Goal: Transaction & Acquisition: Purchase product/service

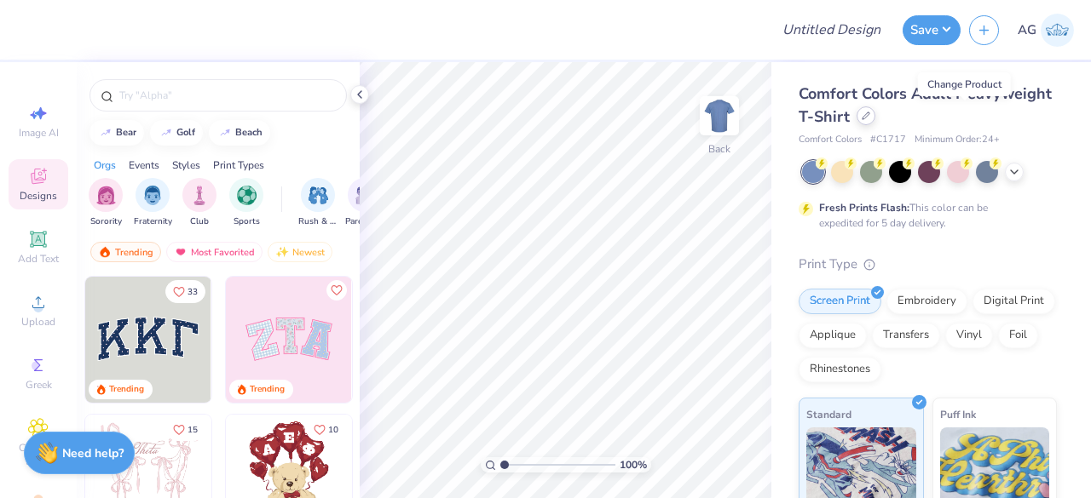
click at [875, 121] on div at bounding box center [865, 116] width 19 height 19
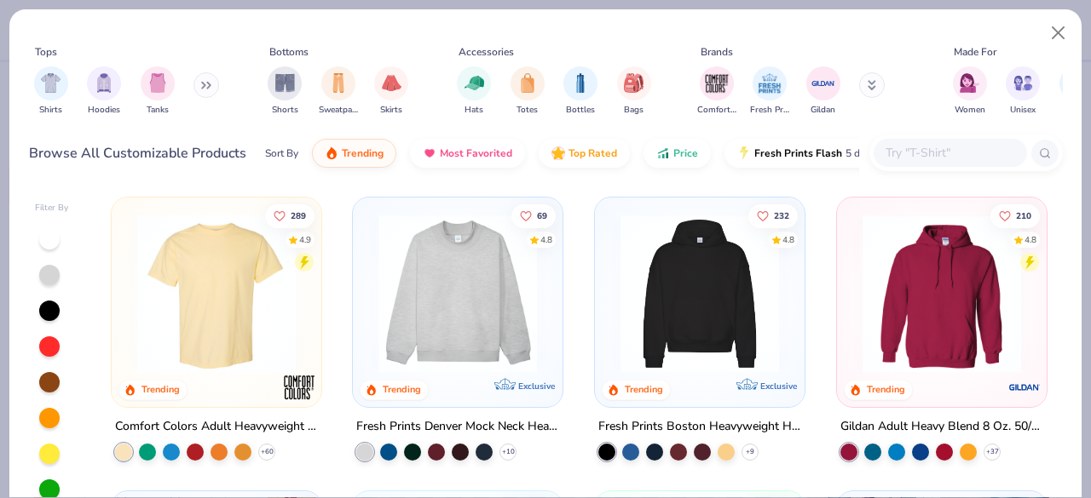
click at [931, 158] on input "text" at bounding box center [949, 153] width 131 height 20
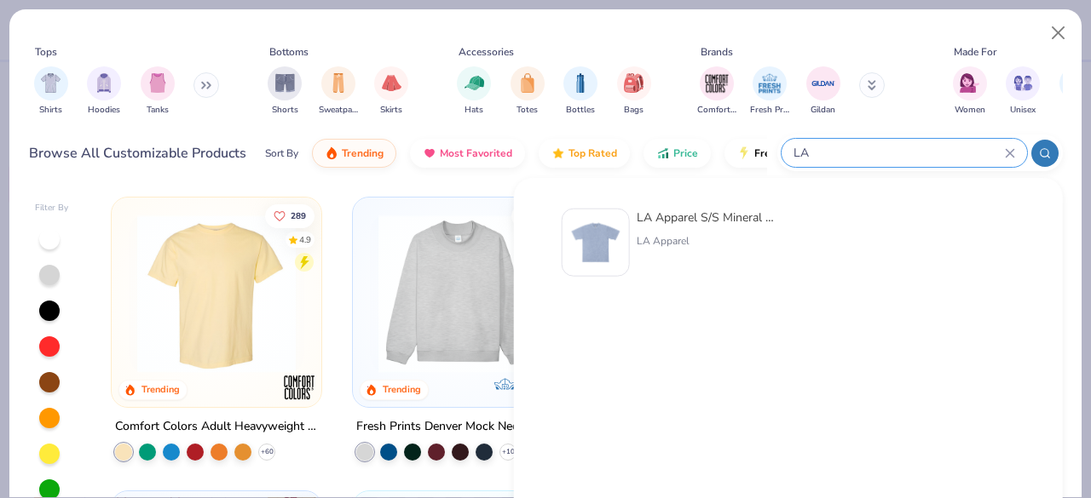
type input "L"
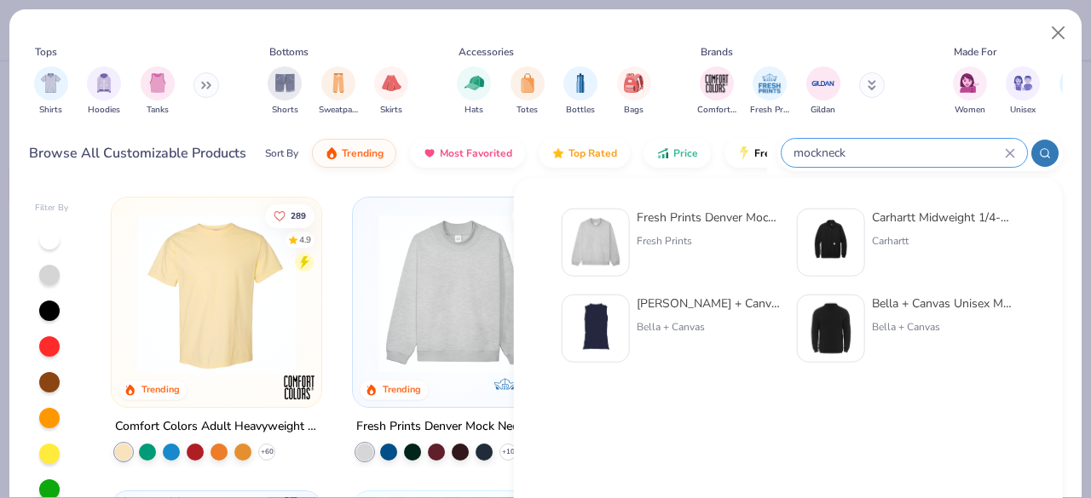
type input "mockneck"
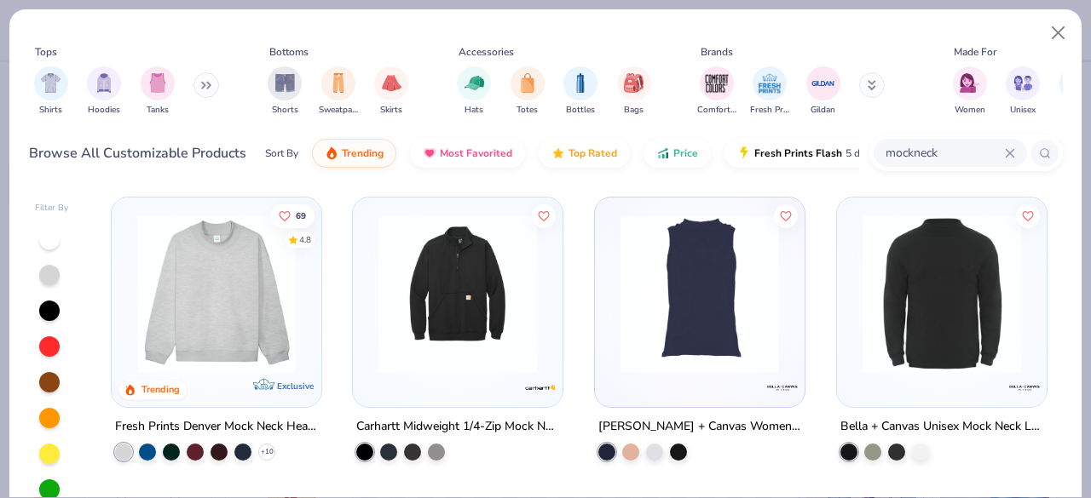
click at [268, 339] on img at bounding box center [217, 294] width 176 height 158
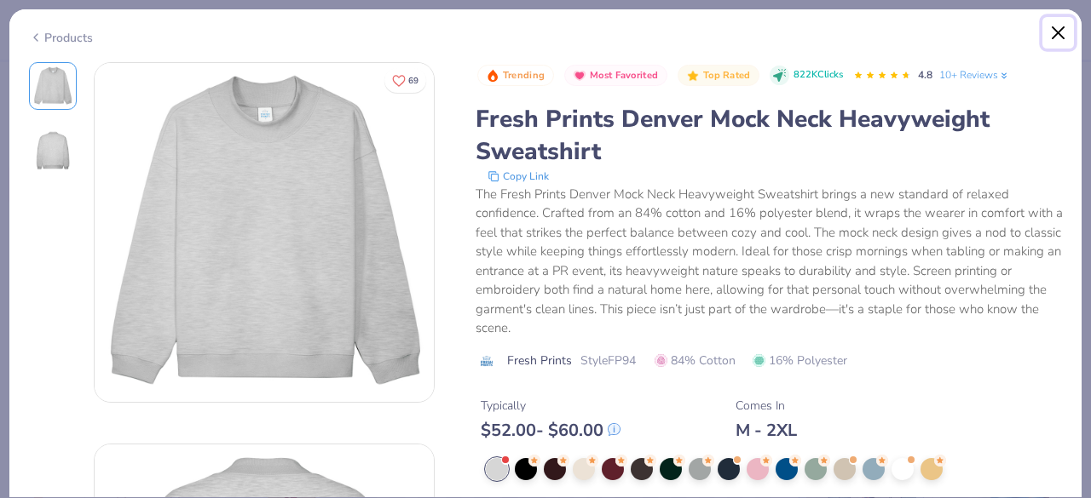
click at [1061, 28] on button "Close" at bounding box center [1058, 33] width 32 height 32
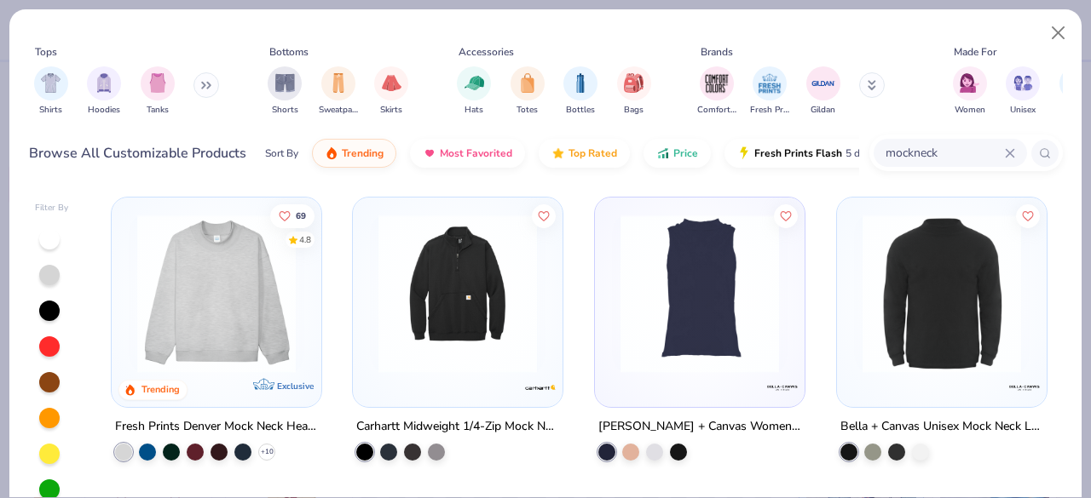
click at [210, 341] on img at bounding box center [217, 294] width 176 height 158
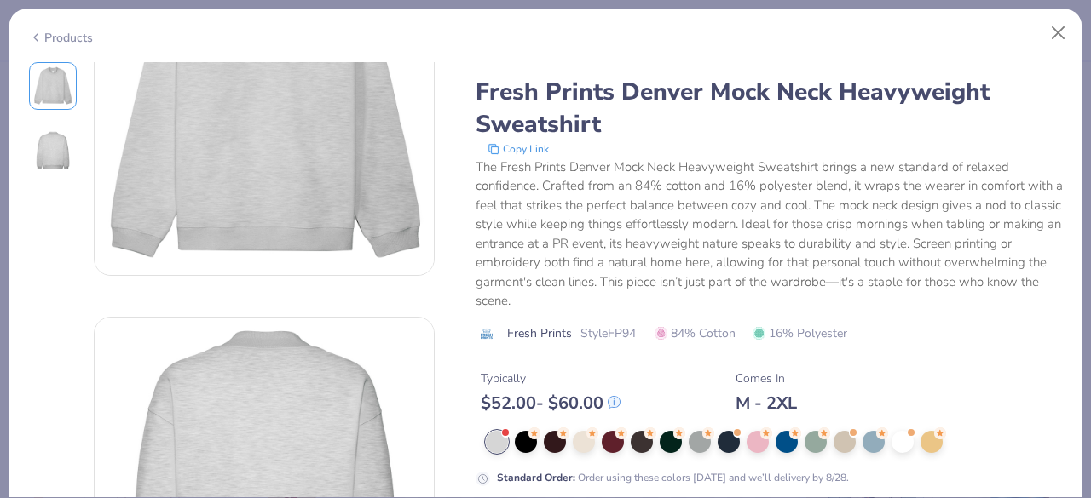
scroll to position [130, 0]
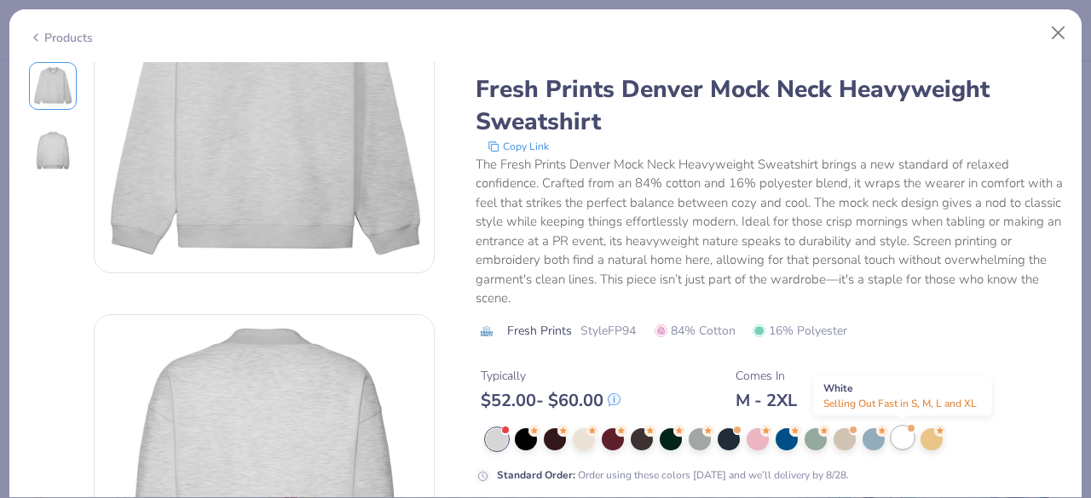
click at [902, 439] on div at bounding box center [902, 437] width 22 height 22
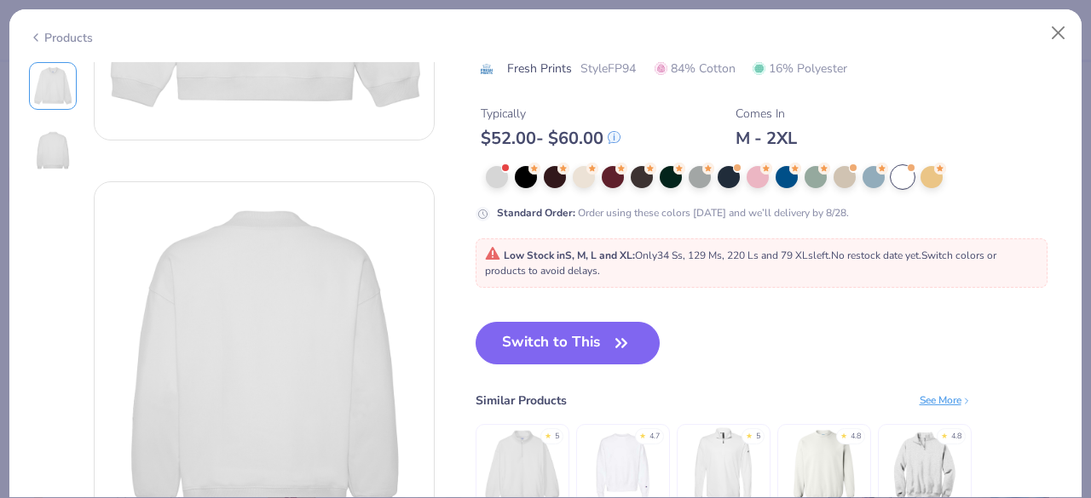
scroll to position [419, 0]
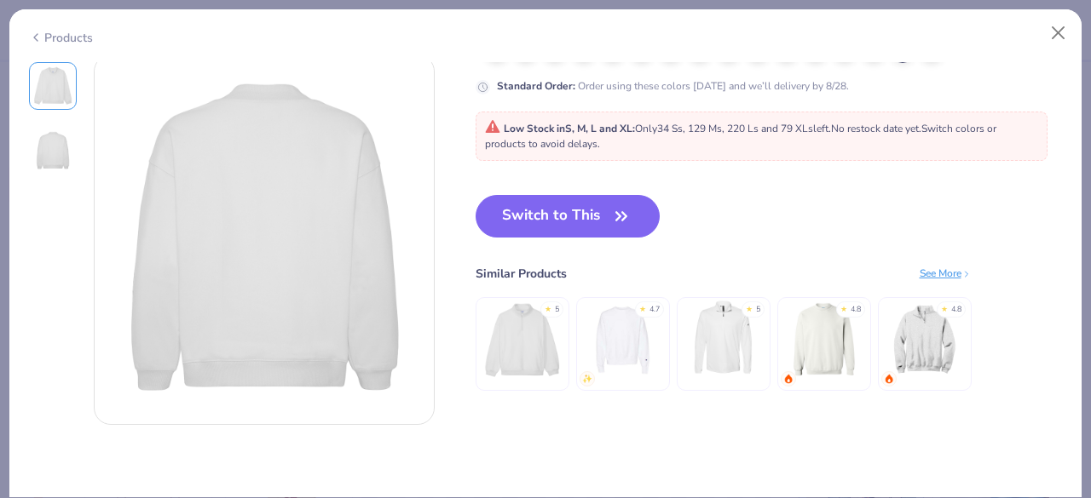
click at [830, 352] on img at bounding box center [823, 340] width 81 height 81
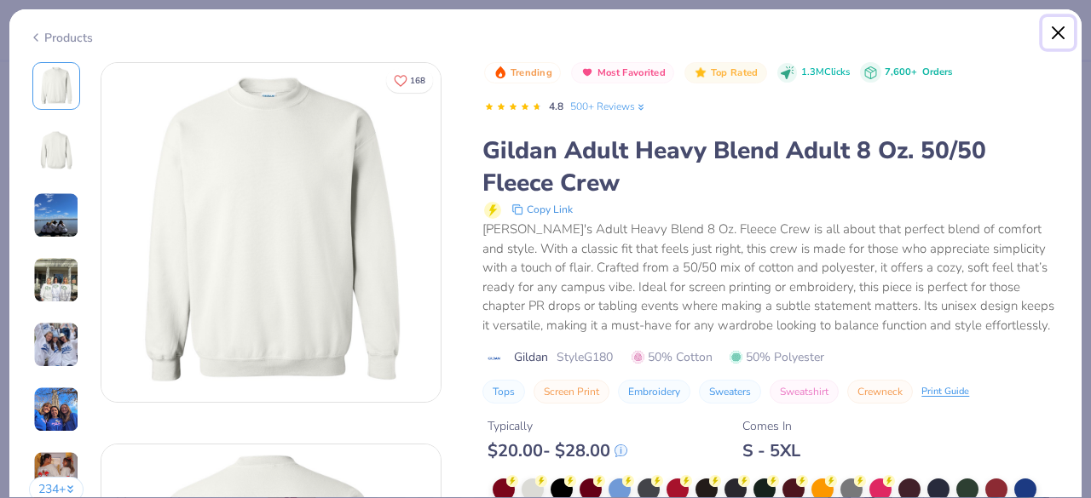
click at [1052, 32] on button "Close" at bounding box center [1058, 33] width 32 height 32
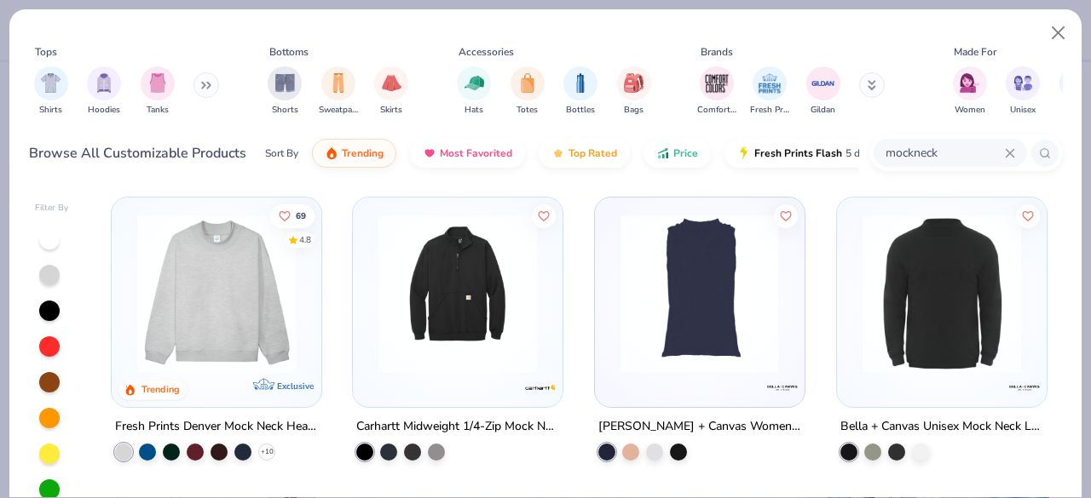
click at [146, 321] on img at bounding box center [217, 294] width 176 height 158
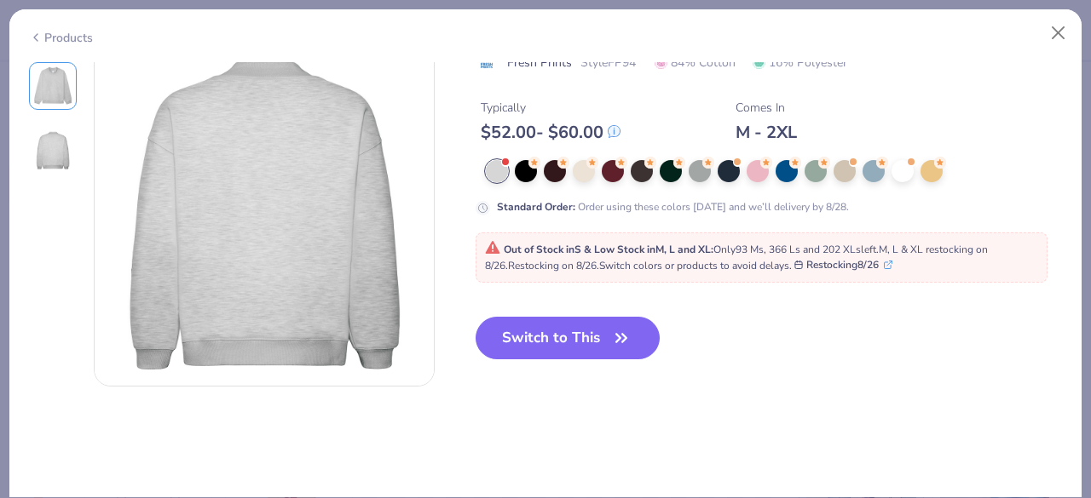
scroll to position [389, 0]
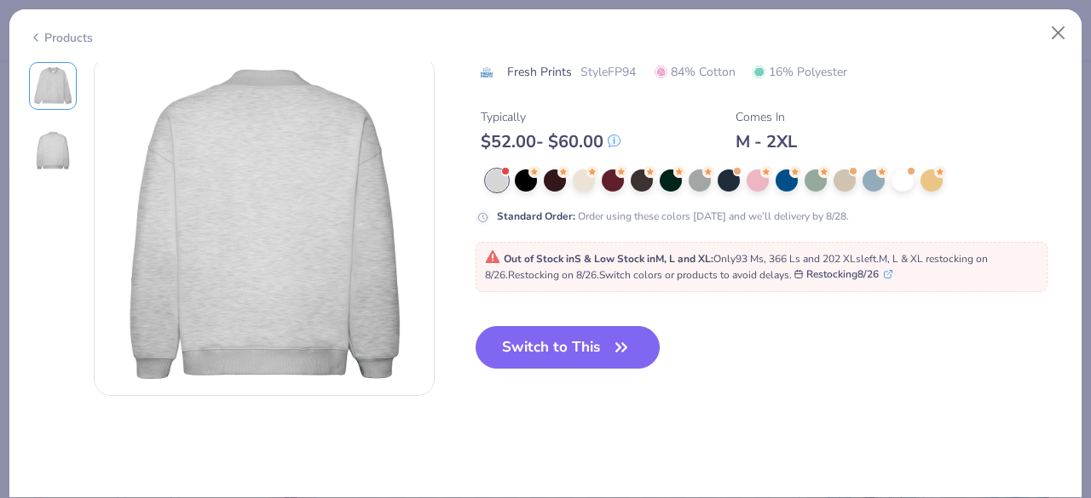
click at [908, 191] on div "Standard Order : Order using these colors today and we’ll delivery by 8/28." at bounding box center [768, 196] width 587 height 55
click at [902, 185] on div at bounding box center [902, 178] width 22 height 22
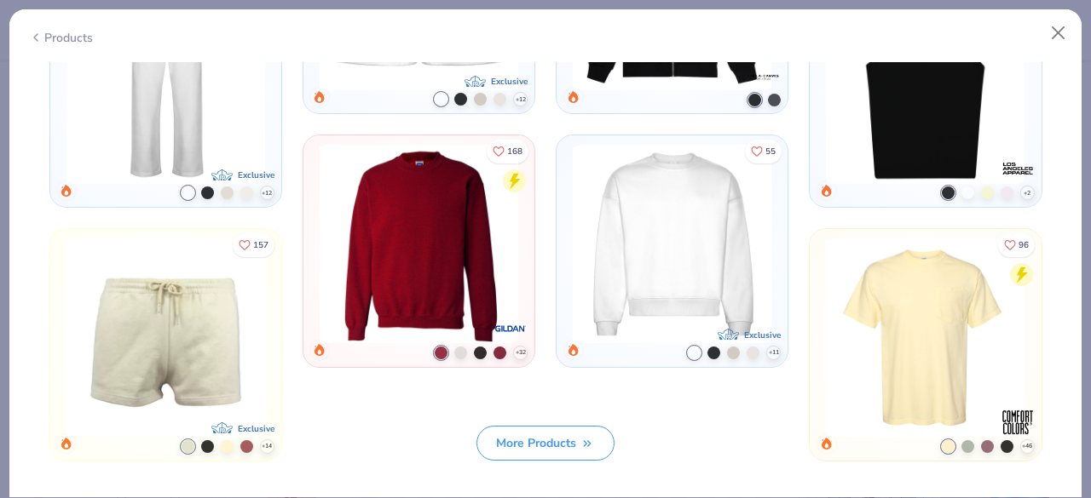
scroll to position [1520, 0]
click at [671, 248] on img at bounding box center [672, 243] width 213 height 199
